Goal: Information Seeking & Learning: Learn about a topic

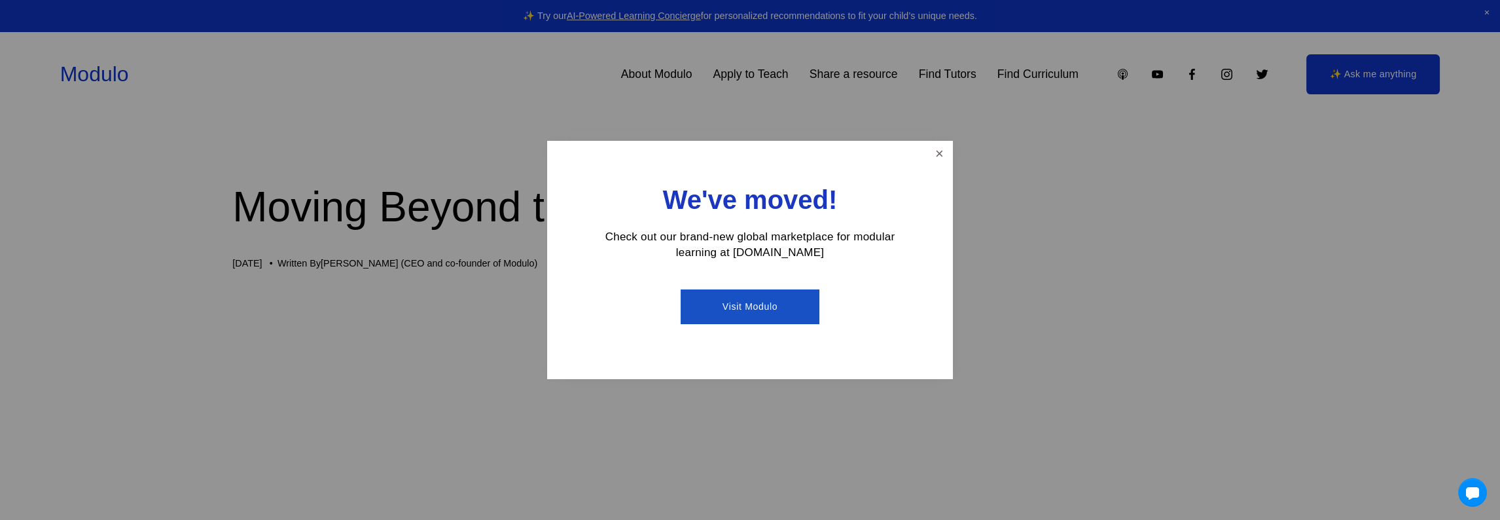
click at [754, 304] on link "Visit Modulo" at bounding box center [750, 306] width 138 height 35
click at [940, 153] on link "Close" at bounding box center [939, 154] width 23 height 23
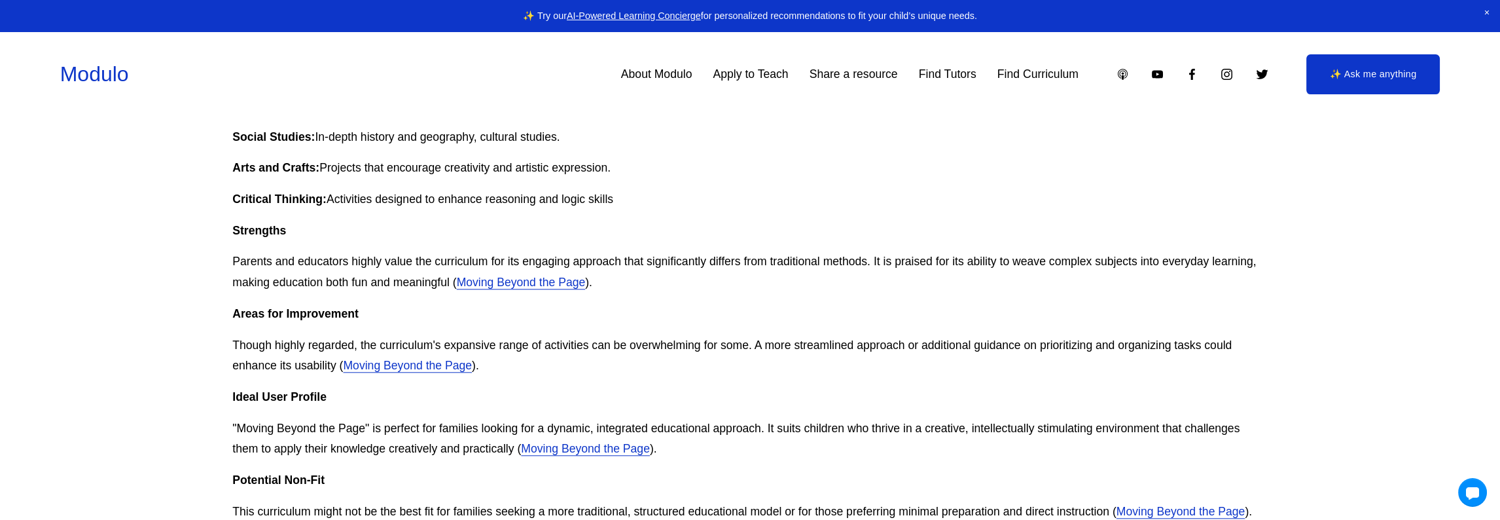
scroll to position [3993, 0]
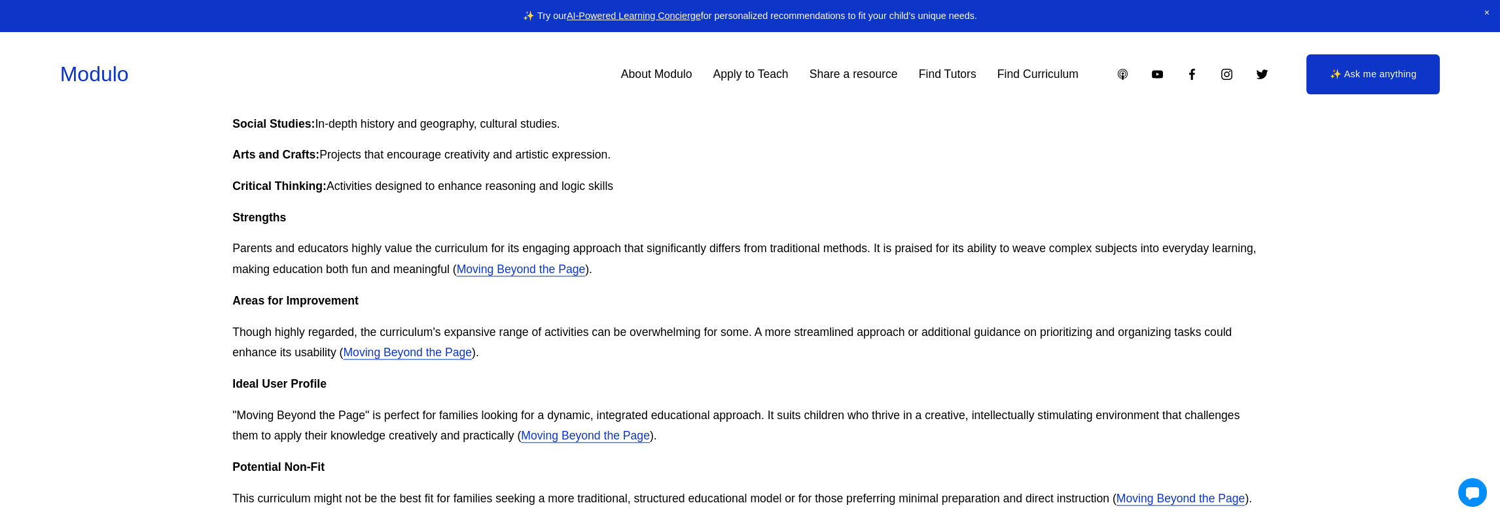
click at [511, 266] on link "Moving Beyond the Page" at bounding box center [521, 268] width 129 height 13
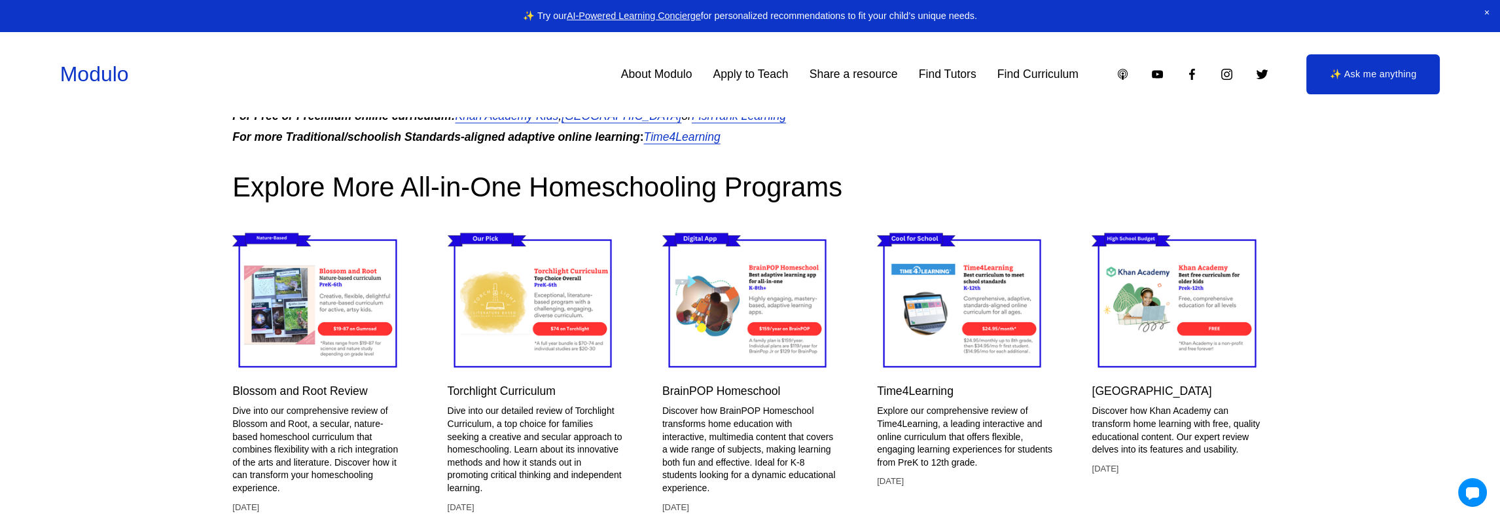
scroll to position [4713, 0]
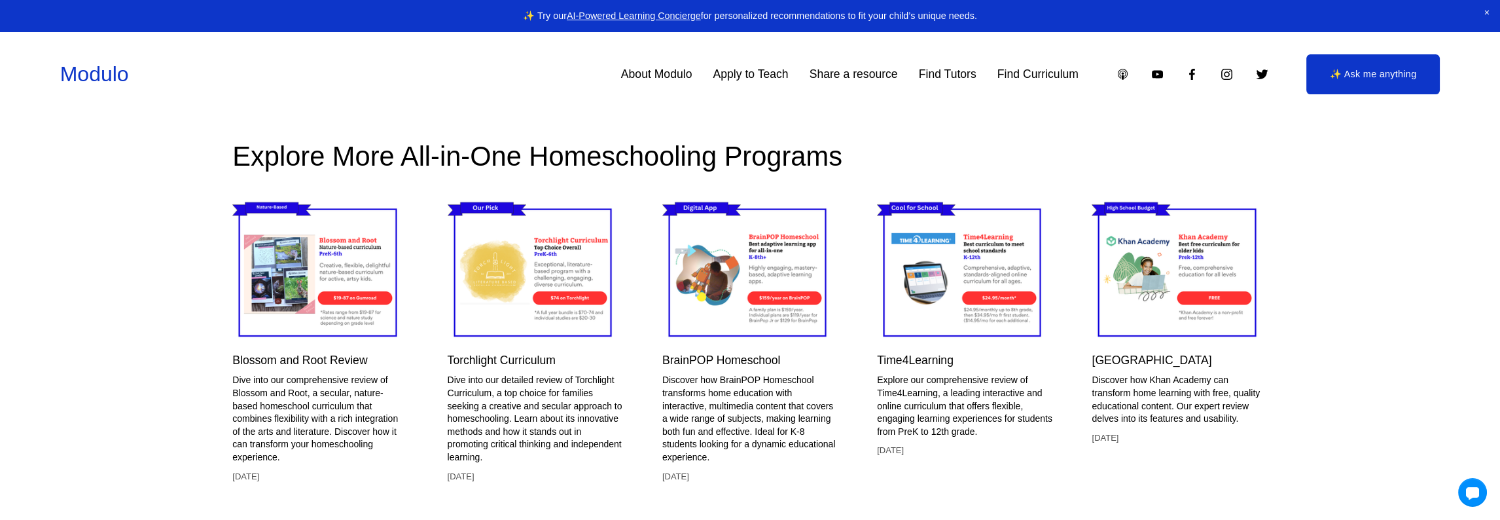
click at [520, 355] on link "Torchlight Curriculum" at bounding box center [502, 359] width 108 height 13
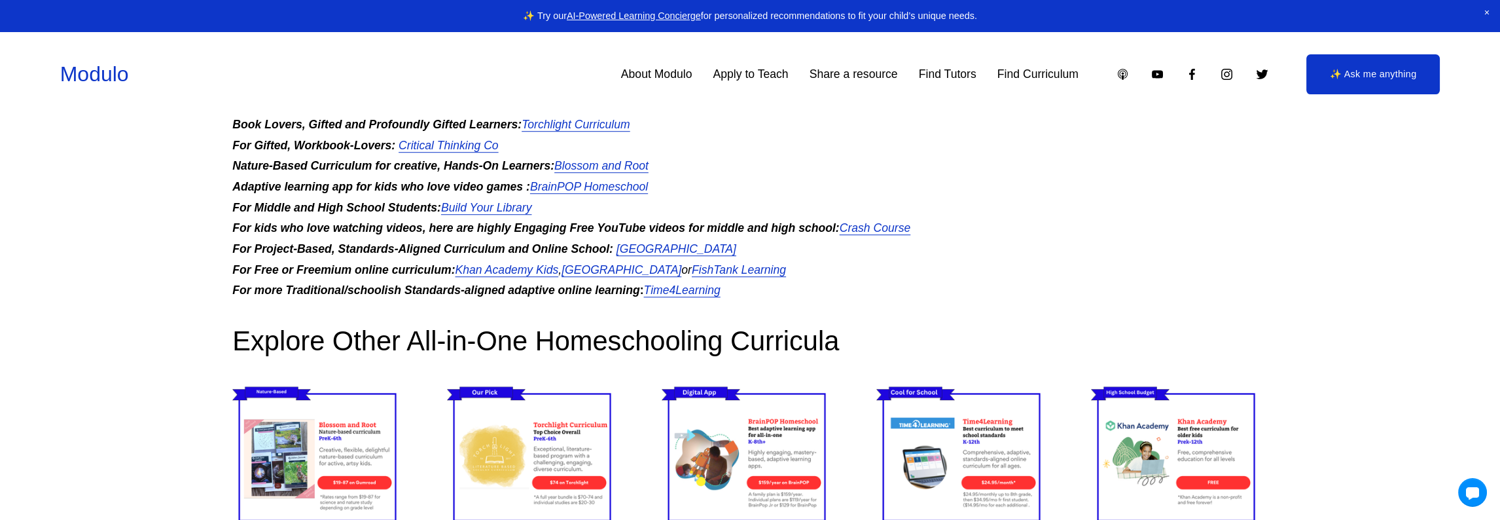
scroll to position [2880, 0]
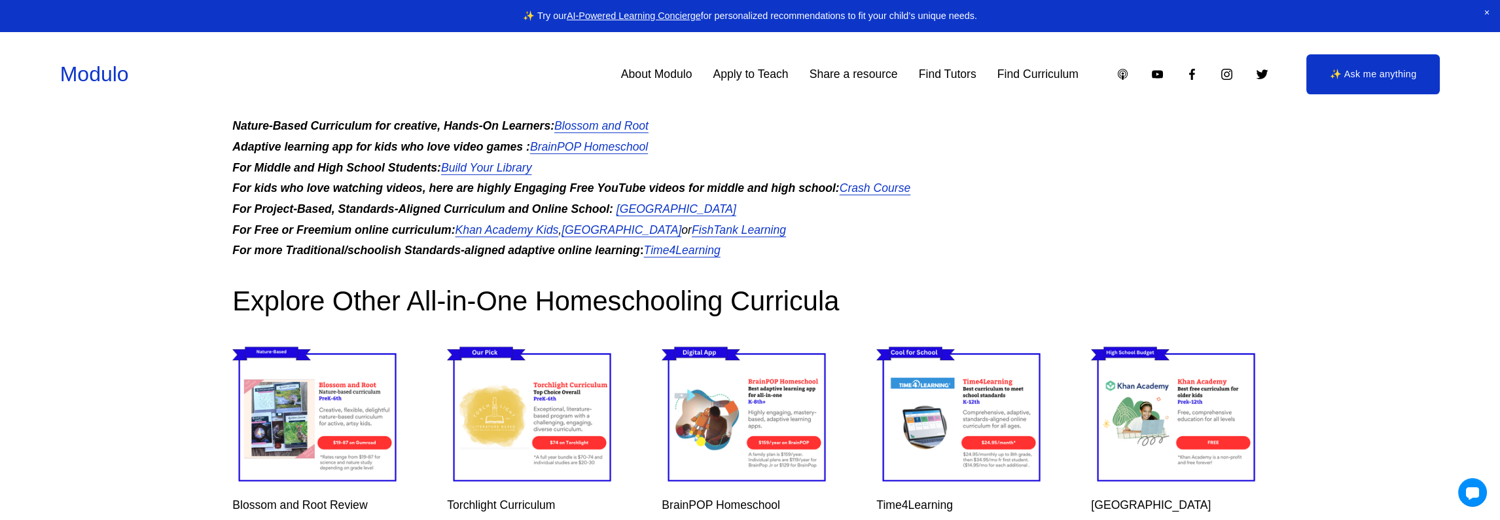
click at [634, 204] on em "[GEOGRAPHIC_DATA]" at bounding box center [677, 208] width 120 height 13
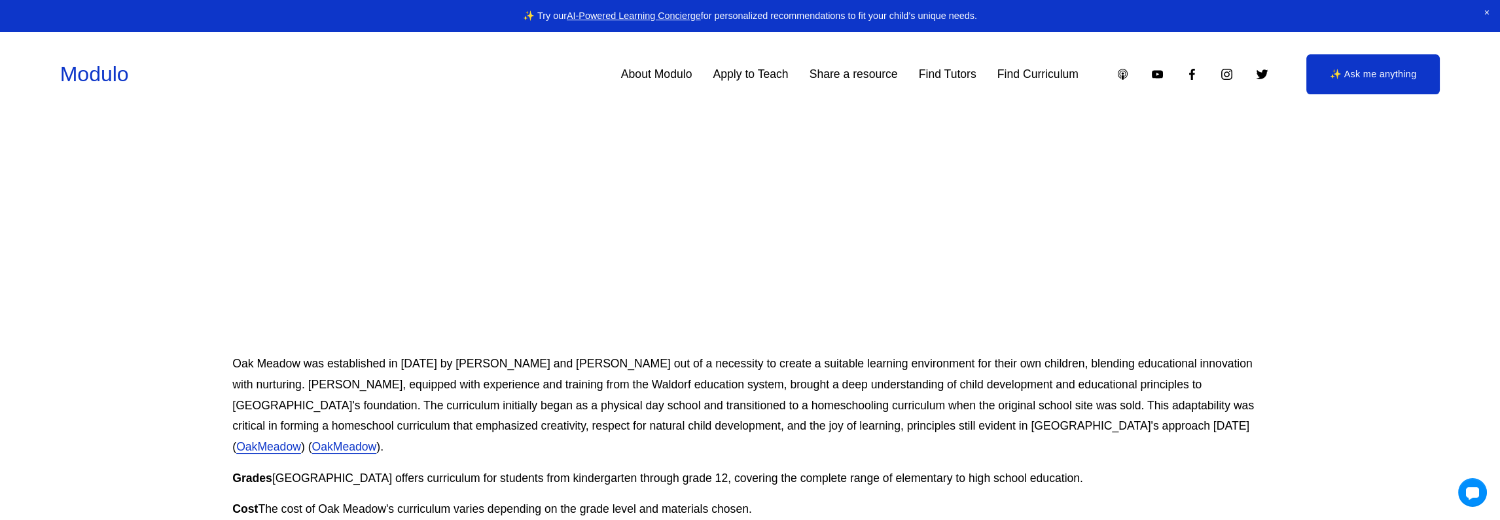
scroll to position [594, 0]
